Goal: Information Seeking & Learning: Learn about a topic

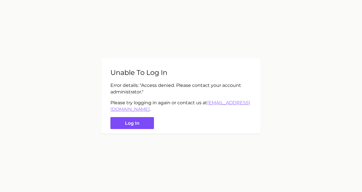
click at [115, 123] on button "Log in" at bounding box center [131, 123] width 43 height 12
click at [136, 123] on button "Log in" at bounding box center [131, 123] width 43 height 12
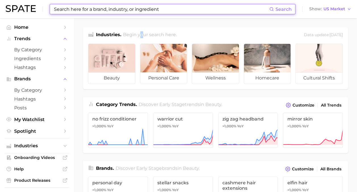
drag, startPoint x: 140, startPoint y: 19, endPoint x: 138, endPoint y: 9, distance: 10.0
click at [138, 9] on input at bounding box center [161, 9] width 216 height 10
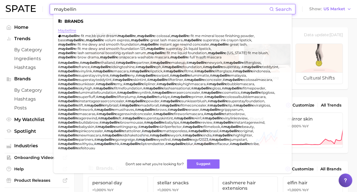
type input "maybellin"
click at [62, 30] on link "maybelline" at bounding box center [67, 30] width 18 height 4
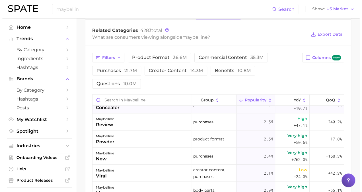
scroll to position [249, 0]
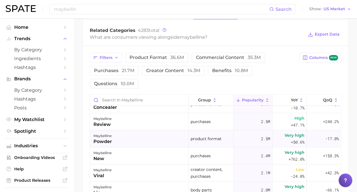
click at [159, 135] on div "maybelline powder" at bounding box center [139, 138] width 99 height 17
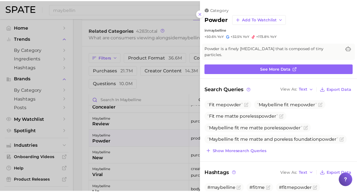
scroll to position [0, 0]
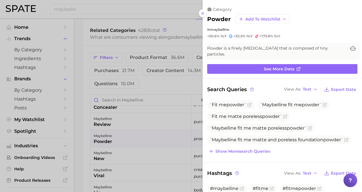
click at [160, 84] on div at bounding box center [181, 96] width 362 height 192
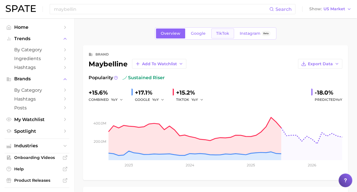
click at [225, 33] on span "TikTok" at bounding box center [222, 33] width 13 height 5
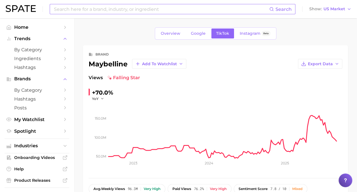
click at [113, 13] on input at bounding box center [161, 9] width 216 height 10
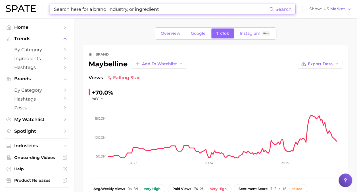
type input "k"
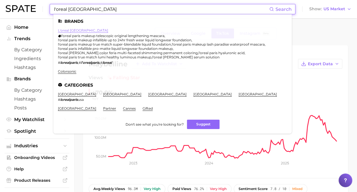
type input "l'oreal [GEOGRAPHIC_DATA]"
click at [69, 31] on link "l'oreal [GEOGRAPHIC_DATA]" at bounding box center [83, 30] width 50 height 4
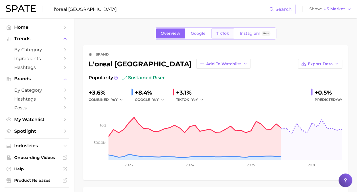
click at [220, 30] on link "TikTok" at bounding box center [222, 33] width 23 height 10
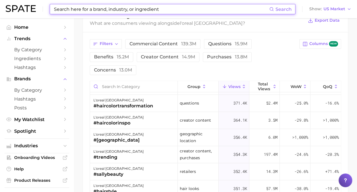
scroll to position [1023, 0]
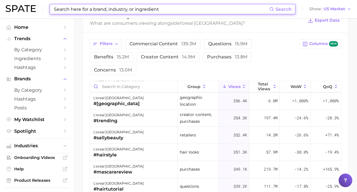
click at [171, 9] on input at bounding box center [161, 9] width 216 height 10
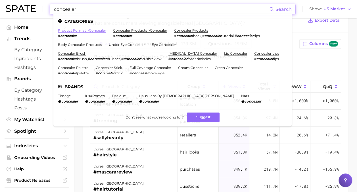
type input "concealer"
click at [99, 30] on link "product format > concealer" at bounding box center [82, 30] width 48 height 4
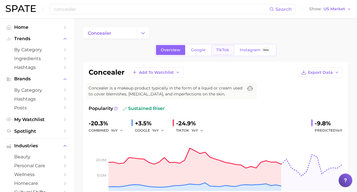
click at [216, 53] on link "TikTok" at bounding box center [222, 50] width 23 height 10
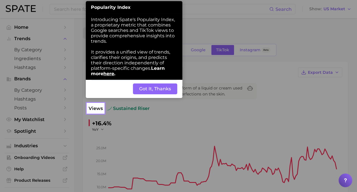
click at [169, 92] on button "Got It, Thanks" at bounding box center [155, 88] width 44 height 11
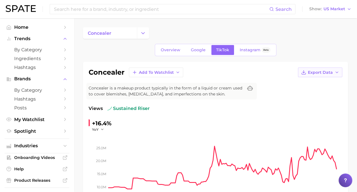
click at [323, 73] on span "Export Data" at bounding box center [320, 72] width 25 height 5
click at [322, 93] on span "Time Series Image" at bounding box center [309, 93] width 38 height 5
click at [113, 12] on input at bounding box center [161, 9] width 216 height 10
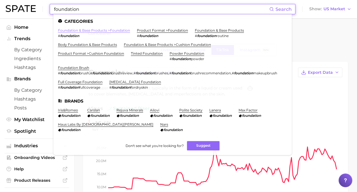
type input "foundation"
click at [147, 31] on link "product format > foundation" at bounding box center [162, 30] width 51 height 4
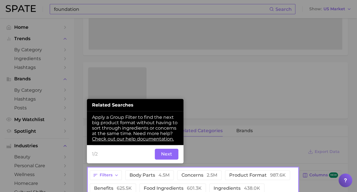
scroll to position [157, 0]
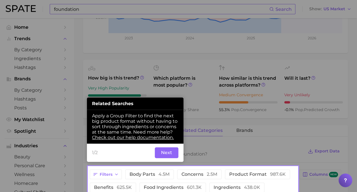
click at [162, 152] on button "Next" at bounding box center [167, 152] width 24 height 11
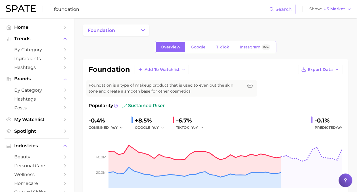
scroll to position [0, 0]
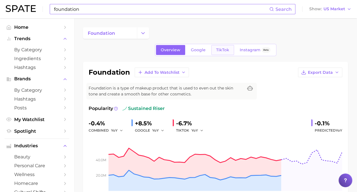
click at [218, 51] on span "TikTok" at bounding box center [222, 49] width 13 height 5
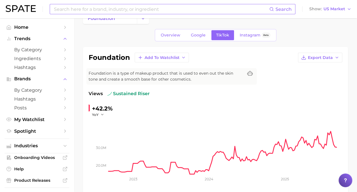
scroll to position [7, 0]
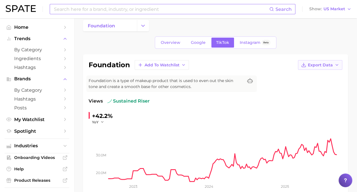
click at [315, 66] on span "Export Data" at bounding box center [320, 65] width 25 height 5
click at [312, 86] on span "Time Series Image" at bounding box center [309, 85] width 38 height 5
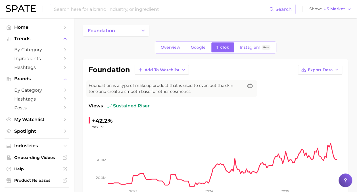
scroll to position [0, 0]
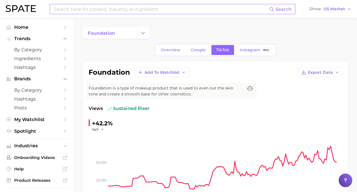
click at [99, 7] on input at bounding box center [161, 9] width 216 height 10
type input "s"
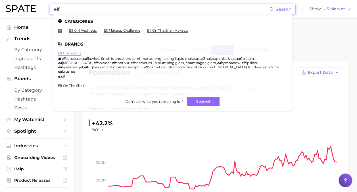
type input "elf"
click at [67, 51] on link "elf cosmetics" at bounding box center [69, 53] width 23 height 4
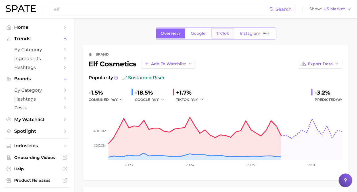
click at [231, 31] on link "TikTok" at bounding box center [222, 33] width 23 height 10
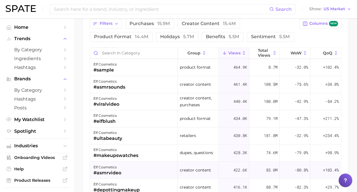
scroll to position [455, 0]
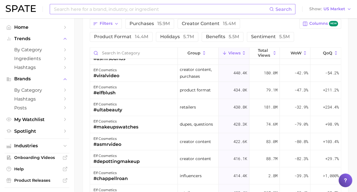
drag, startPoint x: 134, startPoint y: 11, endPoint x: 140, endPoint y: 11, distance: 5.1
click at [134, 11] on input at bounding box center [161, 9] width 216 height 10
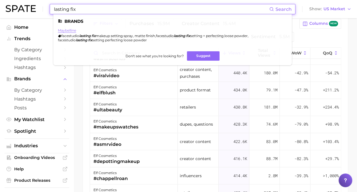
type input "lasting fix"
click at [63, 30] on link "maybelline" at bounding box center [67, 30] width 18 height 4
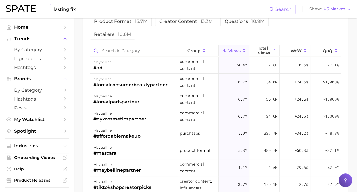
scroll to position [398, 0]
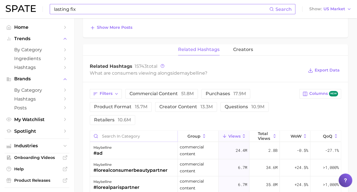
click at [125, 134] on input "Search in category" at bounding box center [134, 135] width 88 height 11
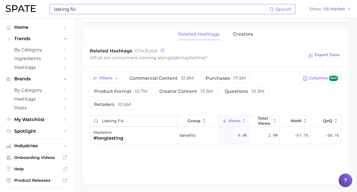
scroll to position [414, 0]
type input "l"
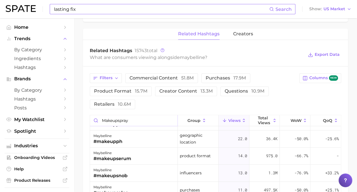
scroll to position [116, 0]
type input "m"
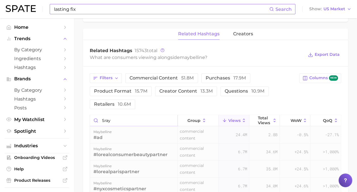
scroll to position [0, 0]
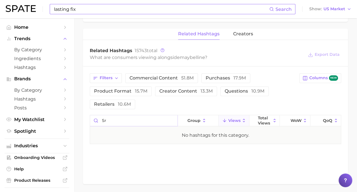
type input "s"
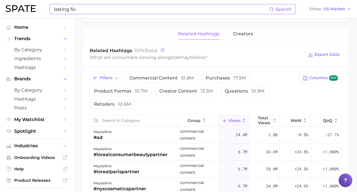
click at [132, 4] on div "lasting fix Search" at bounding box center [173, 9] width 246 height 10
click at [131, 9] on input "lasting fix" at bounding box center [161, 9] width 216 height 10
type input "l"
type input "m"
type input "lasting fix"
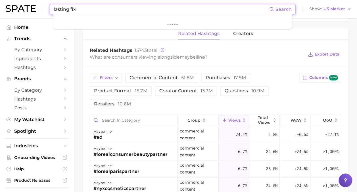
scroll to position [413, 0]
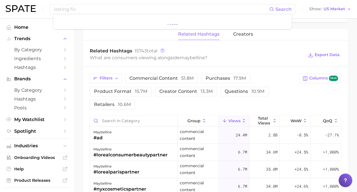
click at [301, 55] on div "What are consumers viewing alongside [PERSON_NAME] ?" at bounding box center [197, 58] width 214 height 8
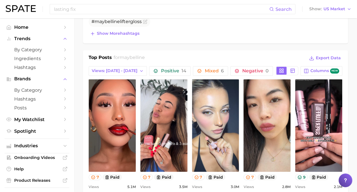
scroll to position [192, 0]
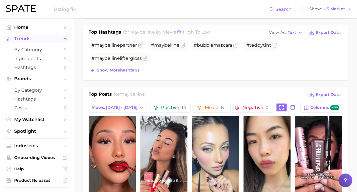
click at [32, 42] on button "Trends" at bounding box center [37, 38] width 65 height 9
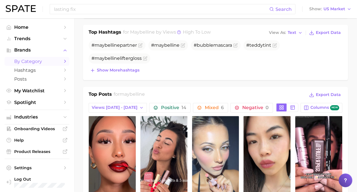
click at [31, 57] on link "by Category" at bounding box center [37, 61] width 65 height 9
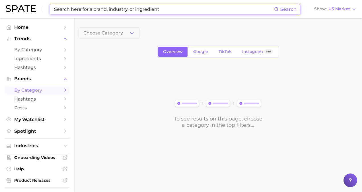
click at [109, 9] on input at bounding box center [163, 9] width 220 height 10
click at [32, 35] on button "Trends" at bounding box center [37, 38] width 65 height 9
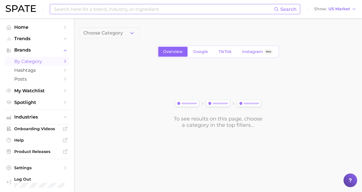
click at [96, 9] on input at bounding box center [163, 9] width 220 height 10
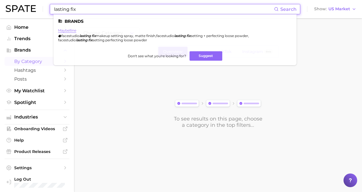
type input "lasting fix"
click at [70, 29] on link "maybelline" at bounding box center [67, 30] width 18 height 4
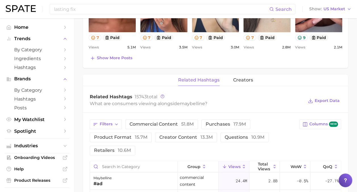
scroll to position [382, 0]
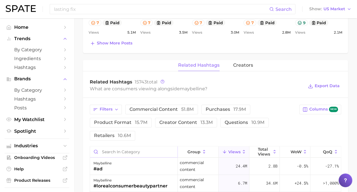
click at [107, 150] on input "Search in category" at bounding box center [134, 151] width 88 height 11
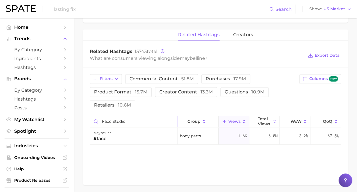
scroll to position [414, 0]
type input "f"
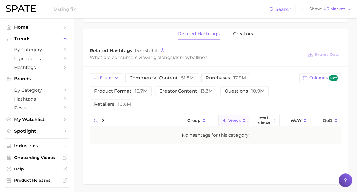
type input "s"
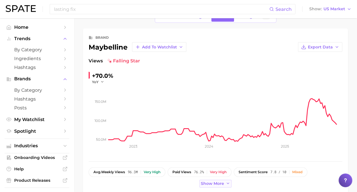
scroll to position [0, 0]
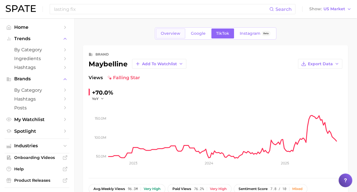
click at [177, 28] on link "Overview" at bounding box center [170, 33] width 29 height 10
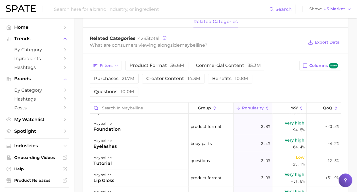
scroll to position [273, 0]
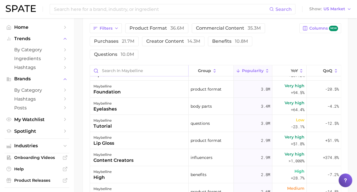
click at [152, 68] on input "Search in maybelline" at bounding box center [139, 70] width 98 height 11
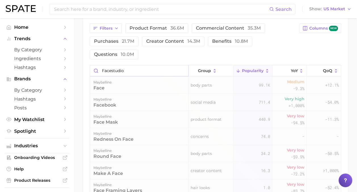
scroll to position [243, 0]
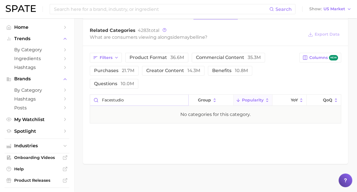
type input "face studio"
click at [184, 101] on input "face studio" at bounding box center [139, 99] width 98 height 11
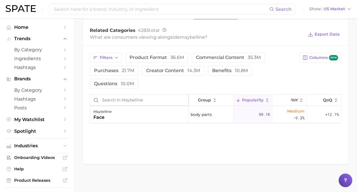
scroll to position [273, 0]
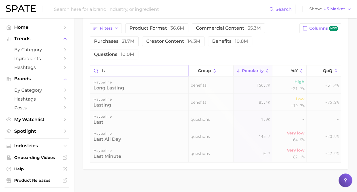
type input "l"
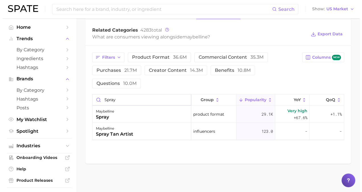
scroll to position [243, 0]
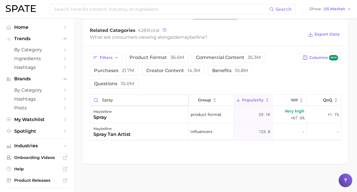
type input "spray"
click at [289, 109] on span "Very high" at bounding box center [295, 110] width 20 height 7
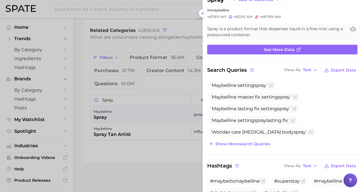
scroll to position [13, 0]
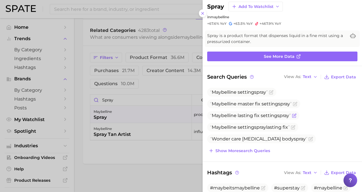
click at [273, 115] on span "Maybelline lasting fix setting spray" at bounding box center [250, 115] width 81 height 5
click at [277, 128] on span "Maybelline setting spray lasting fix" at bounding box center [250, 126] width 80 height 5
click at [294, 126] on icon "Flag as miscategorized or irrelevant" at bounding box center [292, 127] width 5 height 5
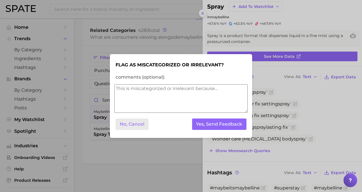
click at [139, 122] on button "No, Cancel" at bounding box center [131, 124] width 33 height 12
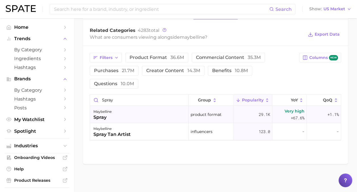
click at [283, 112] on div "Very high +67.6%" at bounding box center [290, 114] width 34 height 17
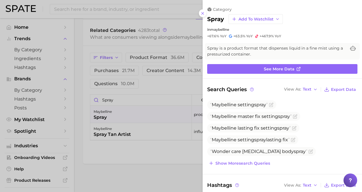
scroll to position [0, 0]
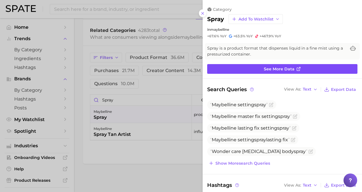
click at [280, 68] on span "See more data" at bounding box center [278, 69] width 31 height 5
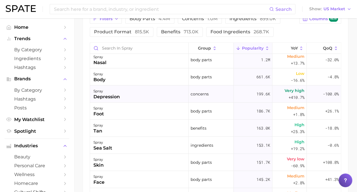
scroll to position [28, 0]
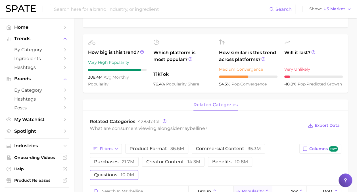
scroll to position [215, 0]
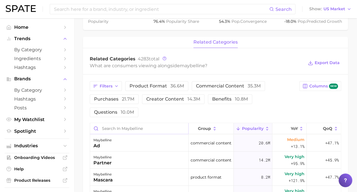
drag, startPoint x: 109, startPoint y: 125, endPoint x: 111, endPoint y: 127, distance: 3.1
click at [111, 127] on input "Search in maybelline" at bounding box center [139, 128] width 98 height 11
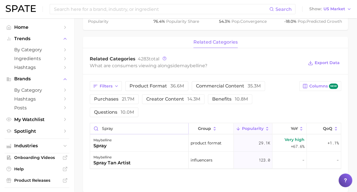
type input "spray"
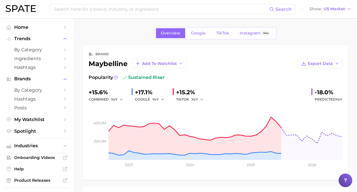
scroll to position [0, 0]
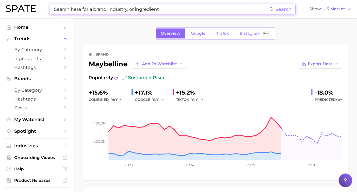
click at [135, 8] on input at bounding box center [161, 9] width 216 height 10
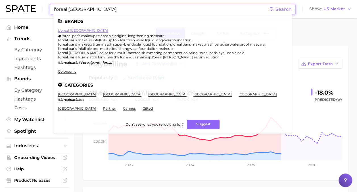
type input "l'oreal [GEOGRAPHIC_DATA]"
click at [66, 30] on link "l'oreal [GEOGRAPHIC_DATA]" at bounding box center [83, 30] width 50 height 4
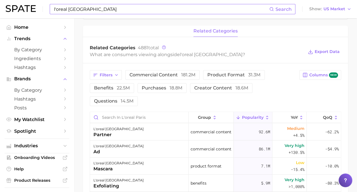
scroll to position [226, 0]
click at [119, 117] on input "Search in l'oreal paris" at bounding box center [139, 117] width 98 height 11
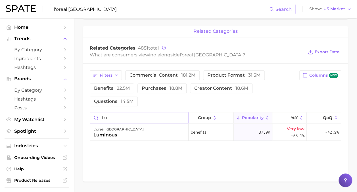
type input "l"
type input "glot"
